Goal: Transaction & Acquisition: Purchase product/service

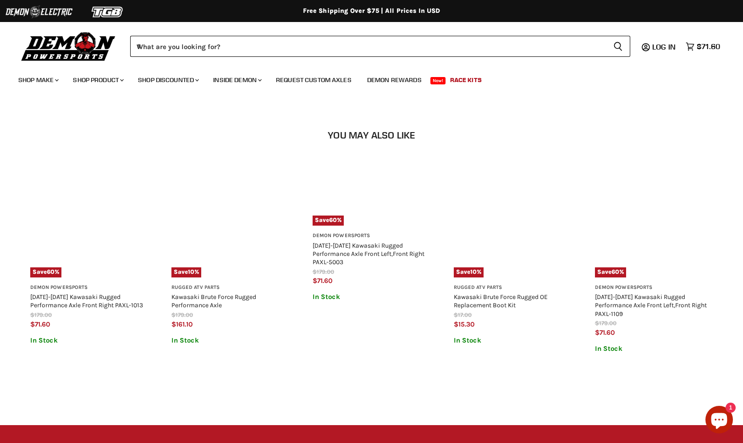
scroll to position [510, 0]
